Goal: Task Accomplishment & Management: Complete application form

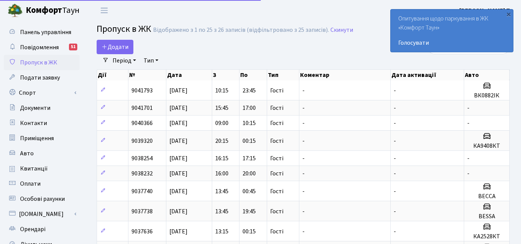
select select "25"
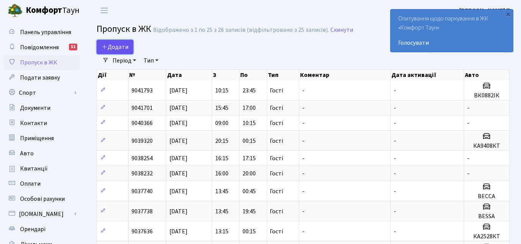
drag, startPoint x: 61, startPoint y: 71, endPoint x: 115, endPoint y: 44, distance: 60.5
click at [115, 44] on span "Додати" at bounding box center [115, 47] width 27 height 8
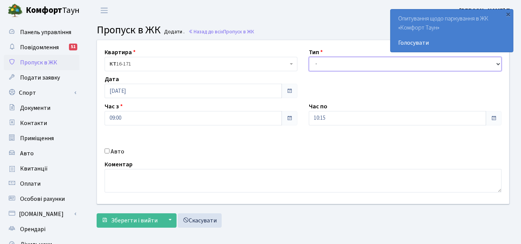
click at [331, 63] on select "- Доставка Таксі Гості Сервіс" at bounding box center [405, 64] width 193 height 14
select select "3"
click at [309, 57] on select "- Доставка Таксі Гості Сервіс" at bounding box center [405, 64] width 193 height 14
click at [109, 152] on div "Авто" at bounding box center [201, 151] width 204 height 9
click at [108, 151] on input "Авто" at bounding box center [107, 151] width 5 height 5
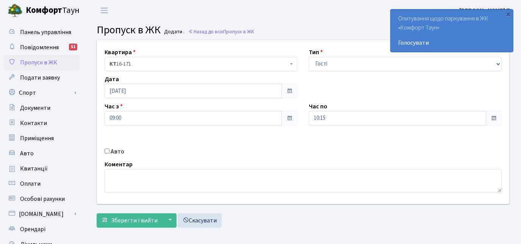
checkbox input "true"
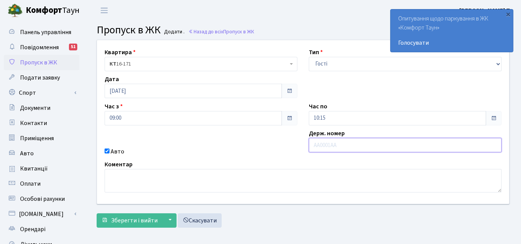
paste input "KA4723HH"
type input "KA4723HH"
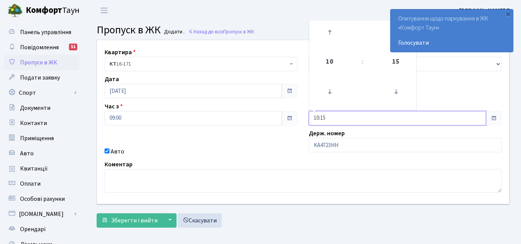
click at [331, 118] on input "10:15" at bounding box center [397, 118] width 177 height 14
click at [325, 33] on icon at bounding box center [330, 32] width 20 height 20
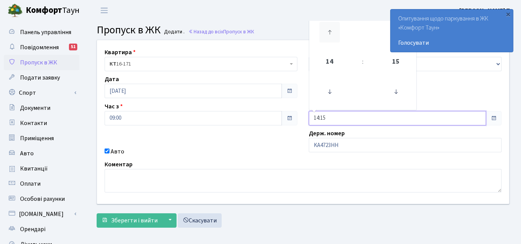
click at [325, 33] on icon at bounding box center [330, 32] width 20 height 20
type input "17:15"
click at [231, 152] on div "Авто" at bounding box center [201, 151] width 204 height 9
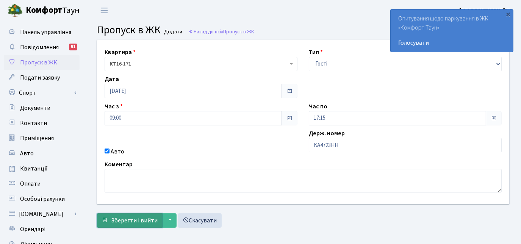
click at [138, 217] on span "Зберегти і вийти" at bounding box center [134, 221] width 47 height 8
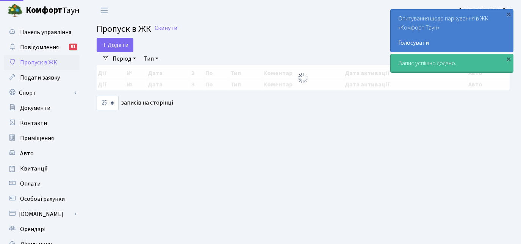
select select "25"
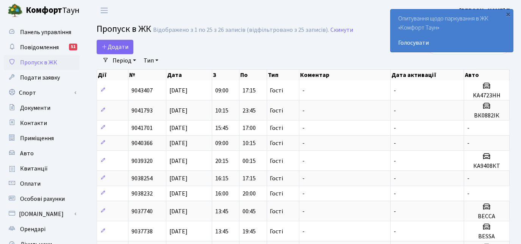
drag, startPoint x: 41, startPoint y: 91, endPoint x: 168, endPoint y: 49, distance: 133.5
click at [177, 50] on div "Додати" at bounding box center [233, 47] width 272 height 14
click at [121, 47] on span "Додати" at bounding box center [115, 47] width 27 height 8
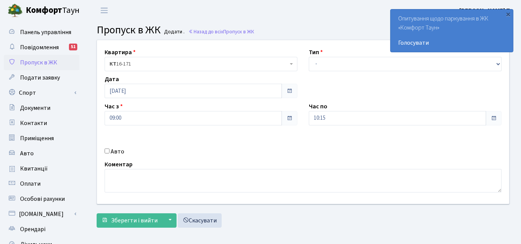
select select "3"
click at [309, 57] on select "- Доставка Таксі Гості Сервіс" at bounding box center [405, 64] width 193 height 14
click at [121, 152] on label "Авто" at bounding box center [118, 151] width 14 height 9
click at [110, 152] on input "Авто" at bounding box center [107, 151] width 5 height 5
checkbox input "true"
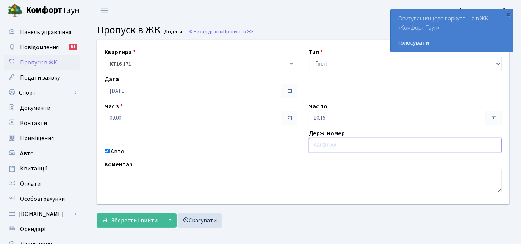
paste input "BM5385BI"
type input "BM5385BI"
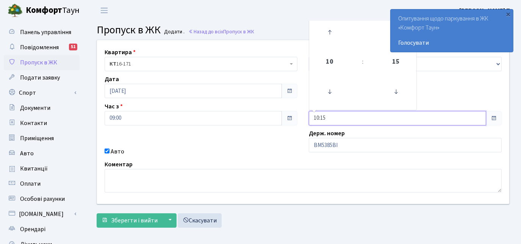
click at [338, 112] on input "10:15" at bounding box center [397, 118] width 177 height 14
click at [331, 30] on icon at bounding box center [330, 32] width 20 height 20
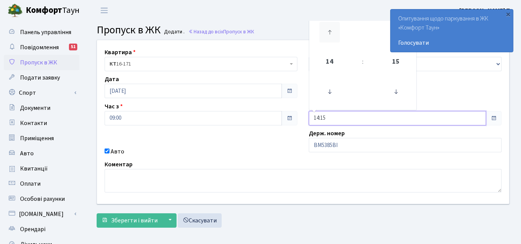
click at [331, 30] on icon at bounding box center [330, 32] width 20 height 20
type input "16:15"
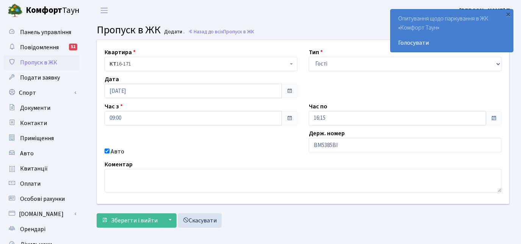
click at [131, 231] on main "Admin Пропуск в ЖК Додати Пропуск в ЖК Додати . Назад до всіх Пропуск в ЖК Квар…" at bounding box center [303, 171] width 436 height 301
click at [130, 223] on span "Зберегти і вийти" at bounding box center [134, 221] width 47 height 8
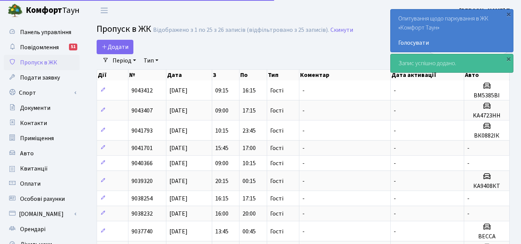
select select "25"
